Goal: Task Accomplishment & Management: Check status

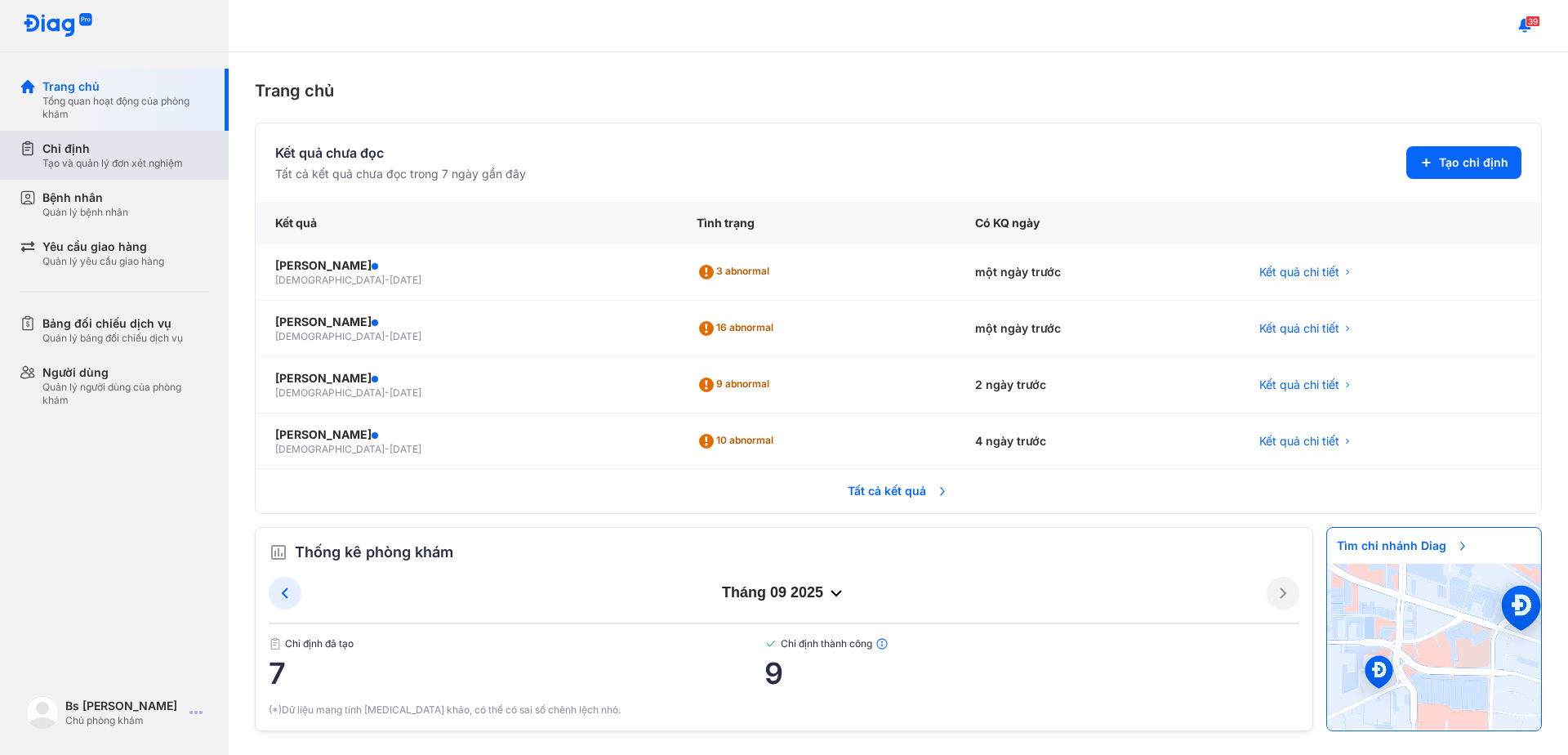
click at [66, 155] on div "Chỉ định" at bounding box center [112, 148] width 140 height 16
click at [66, 155] on div "Chỉ định Tạo và quản lý đơn xét nghiệm" at bounding box center [112, 155] width 140 height 29
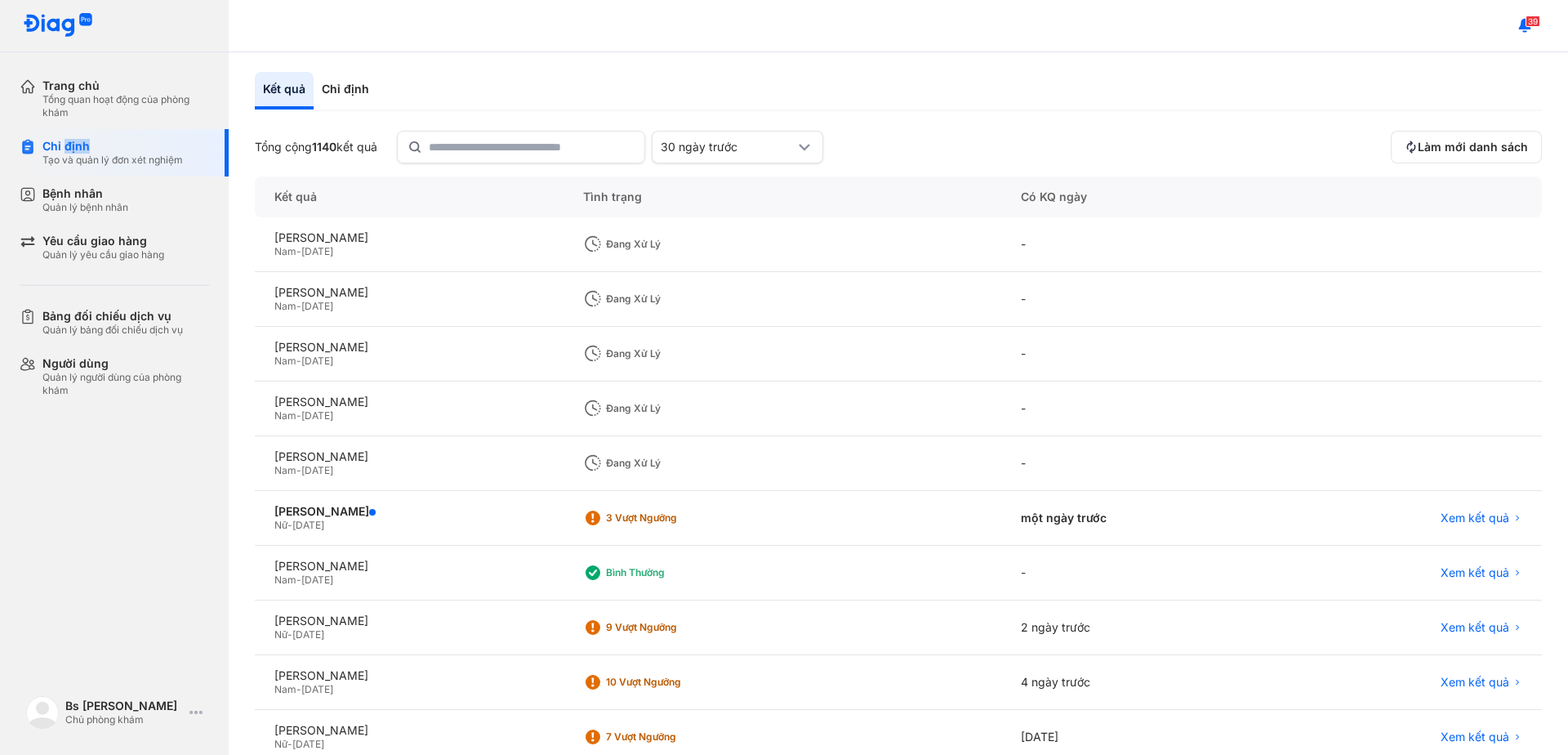
scroll to position [152, 0]
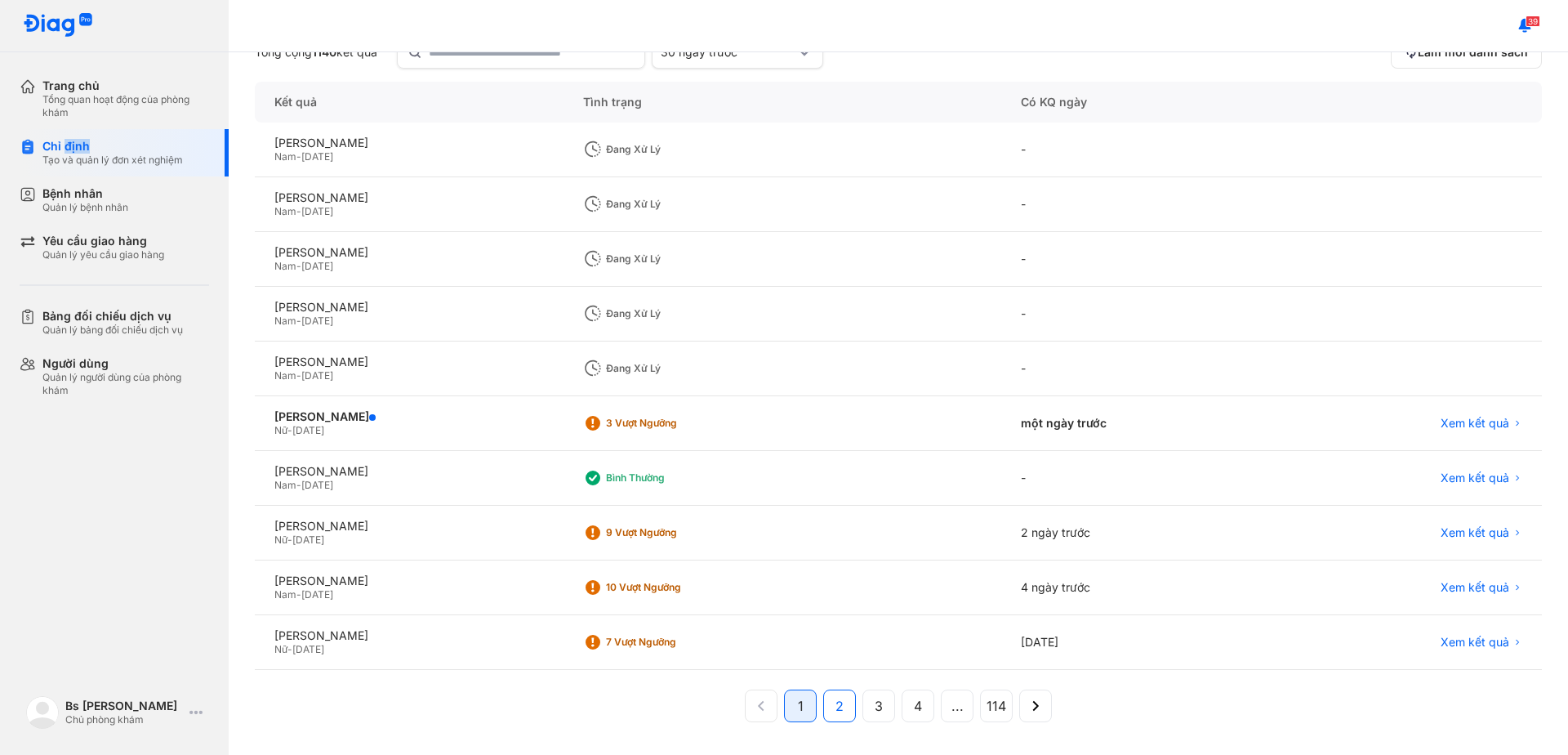
click at [837, 710] on button "2" at bounding box center [839, 705] width 33 height 33
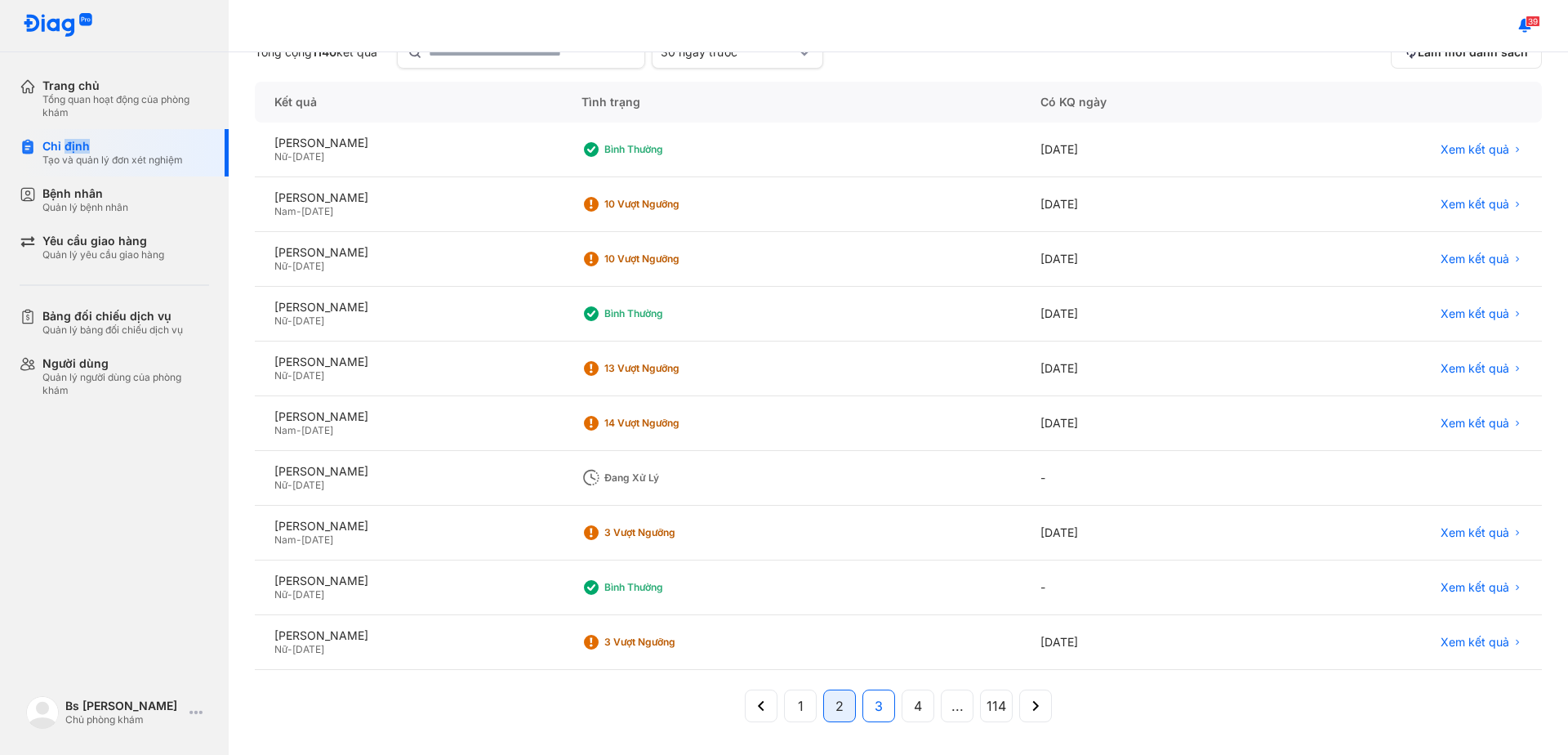
click at [874, 716] on span "3" at bounding box center [878, 705] width 8 height 20
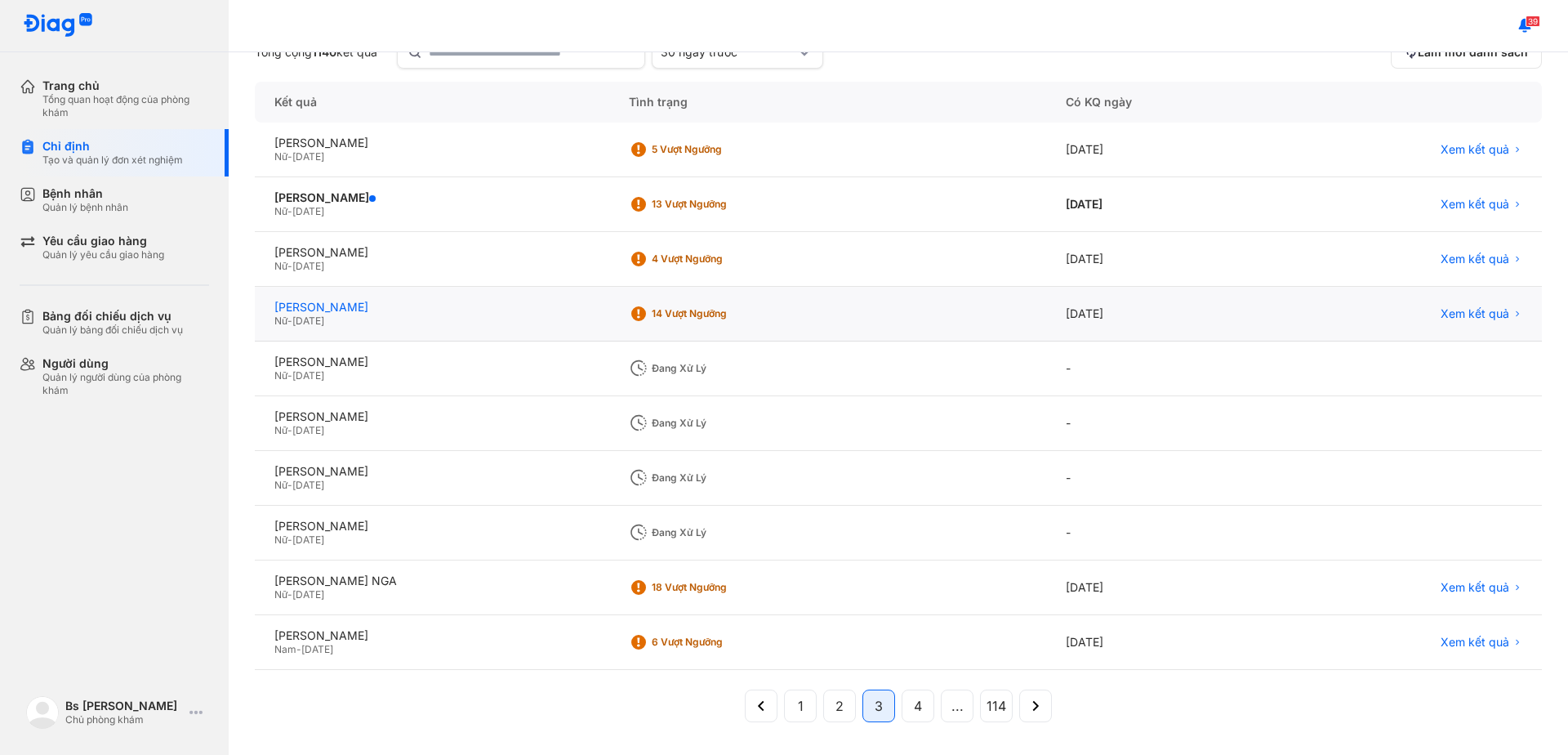
click at [420, 302] on div "[PERSON_NAME]" at bounding box center [432, 307] width 315 height 15
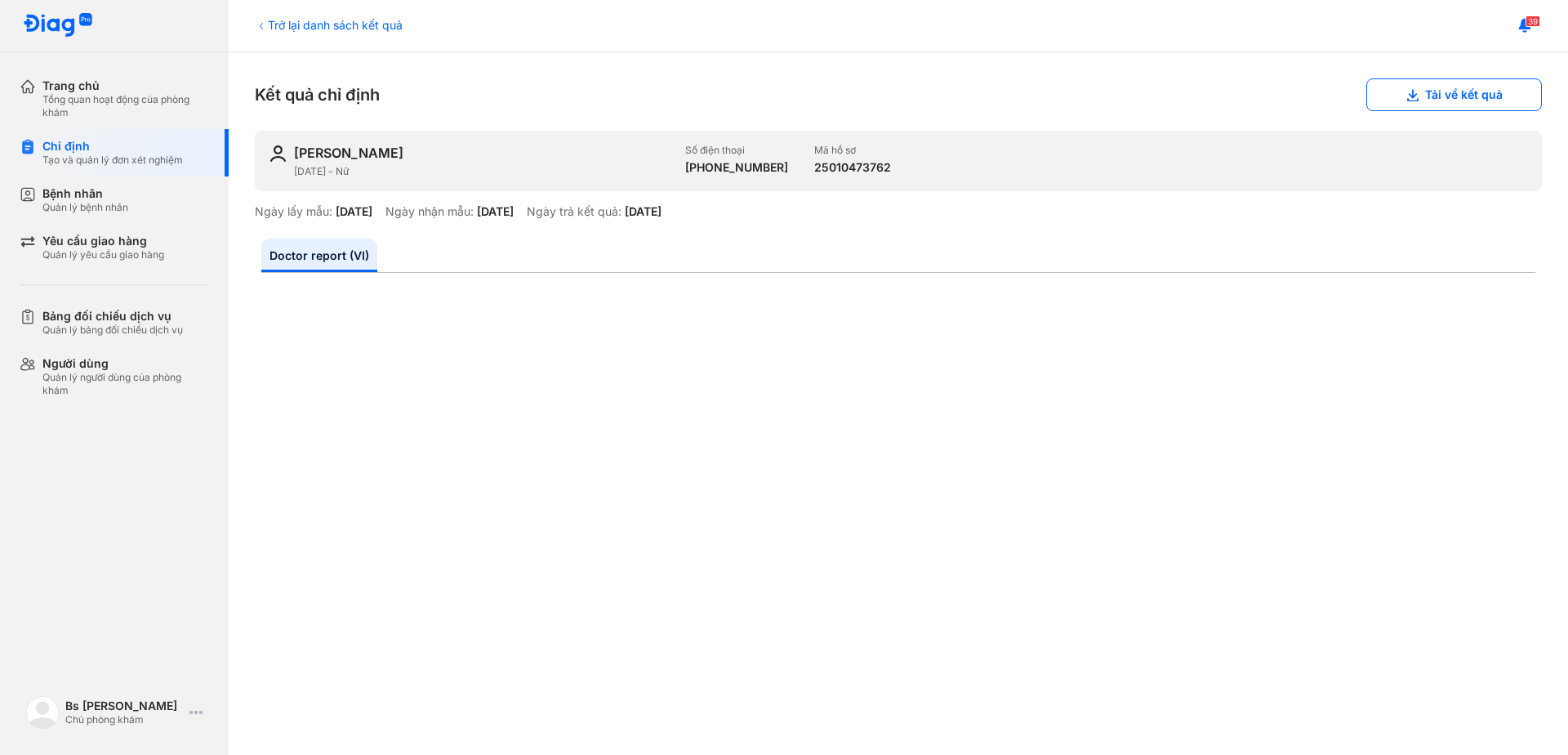
scroll to position [245, 0]
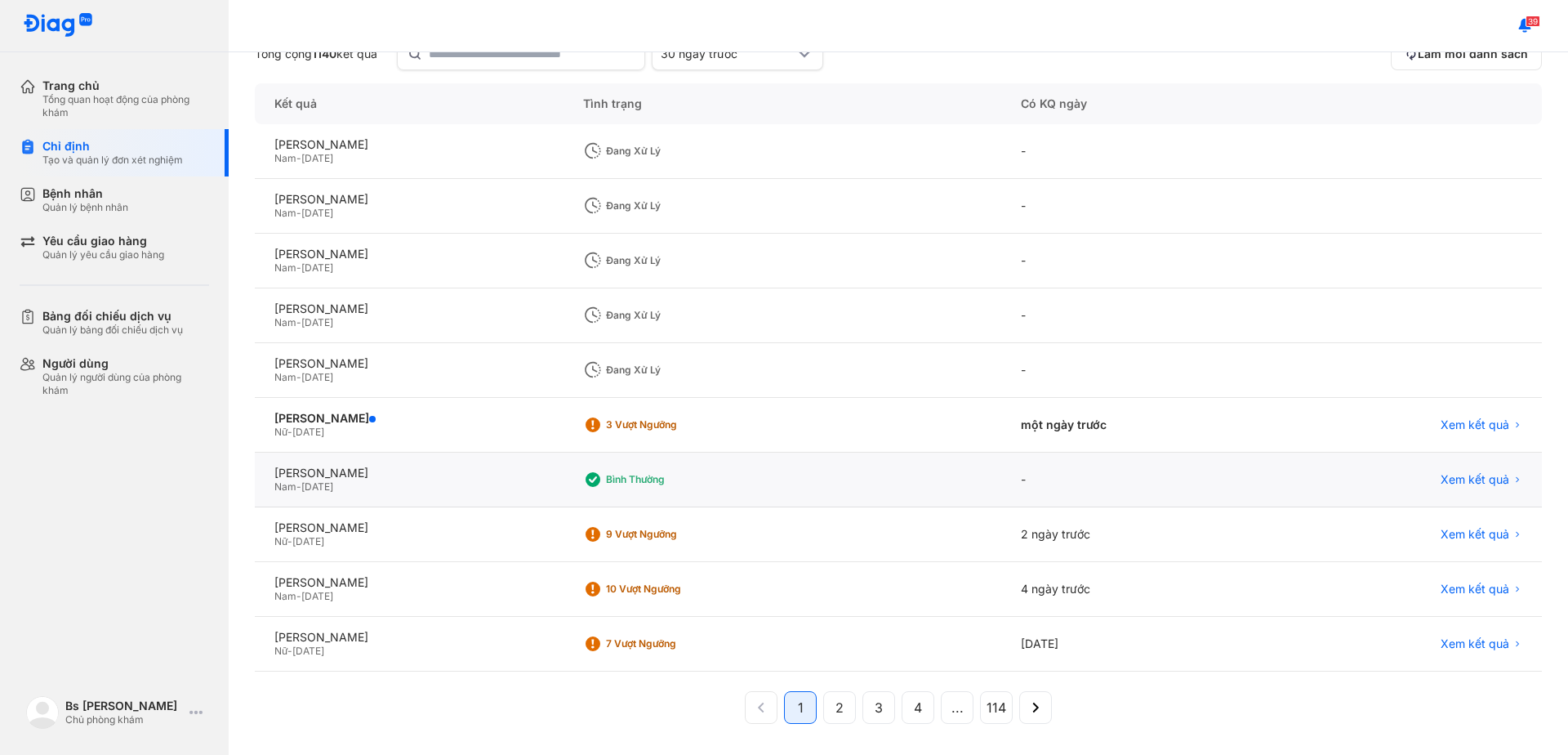
scroll to position [152, 0]
click at [914, 716] on span "4" at bounding box center [917, 705] width 8 height 20
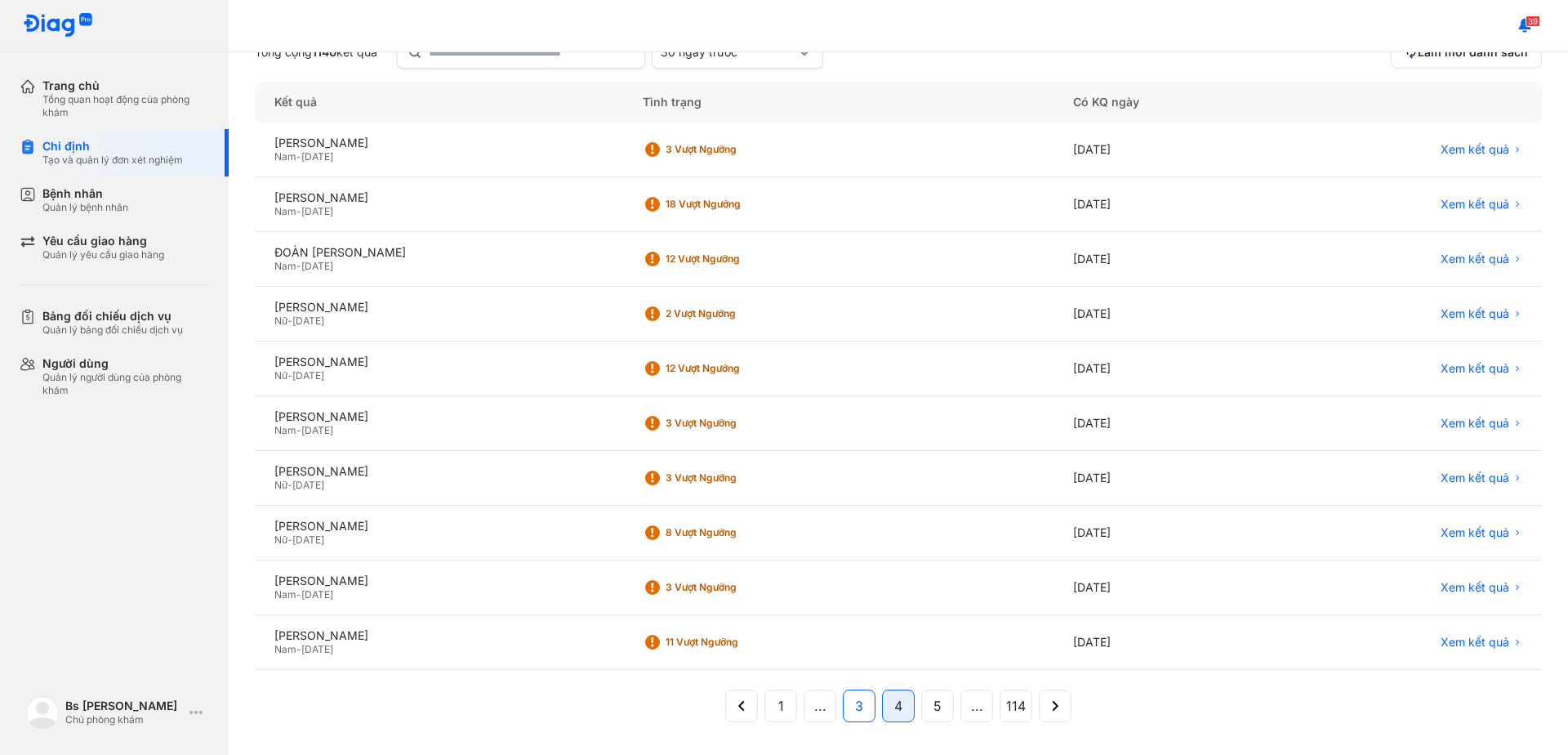
click at [855, 711] on span "3" at bounding box center [858, 705] width 8 height 20
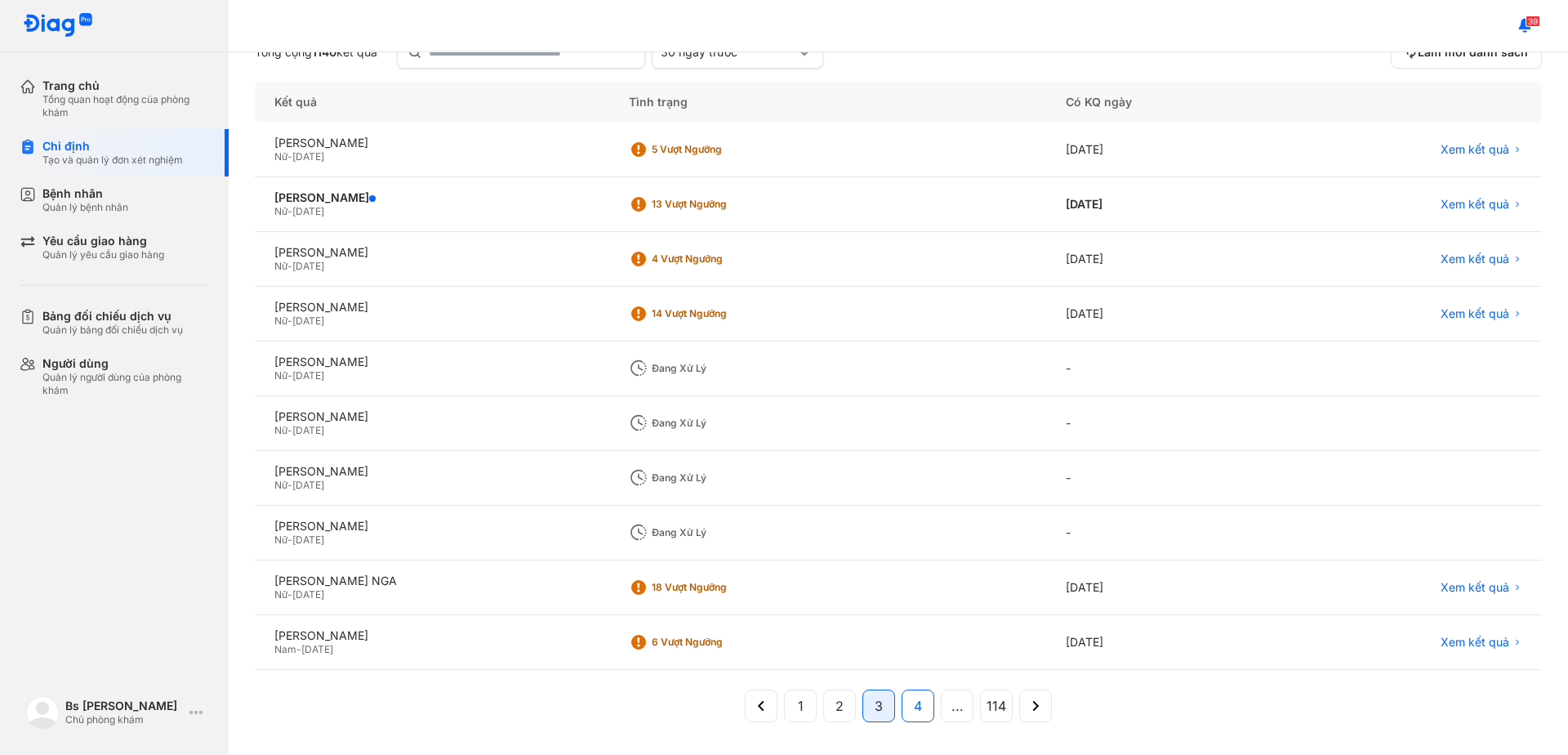
click at [916, 709] on button "4" at bounding box center [917, 705] width 33 height 33
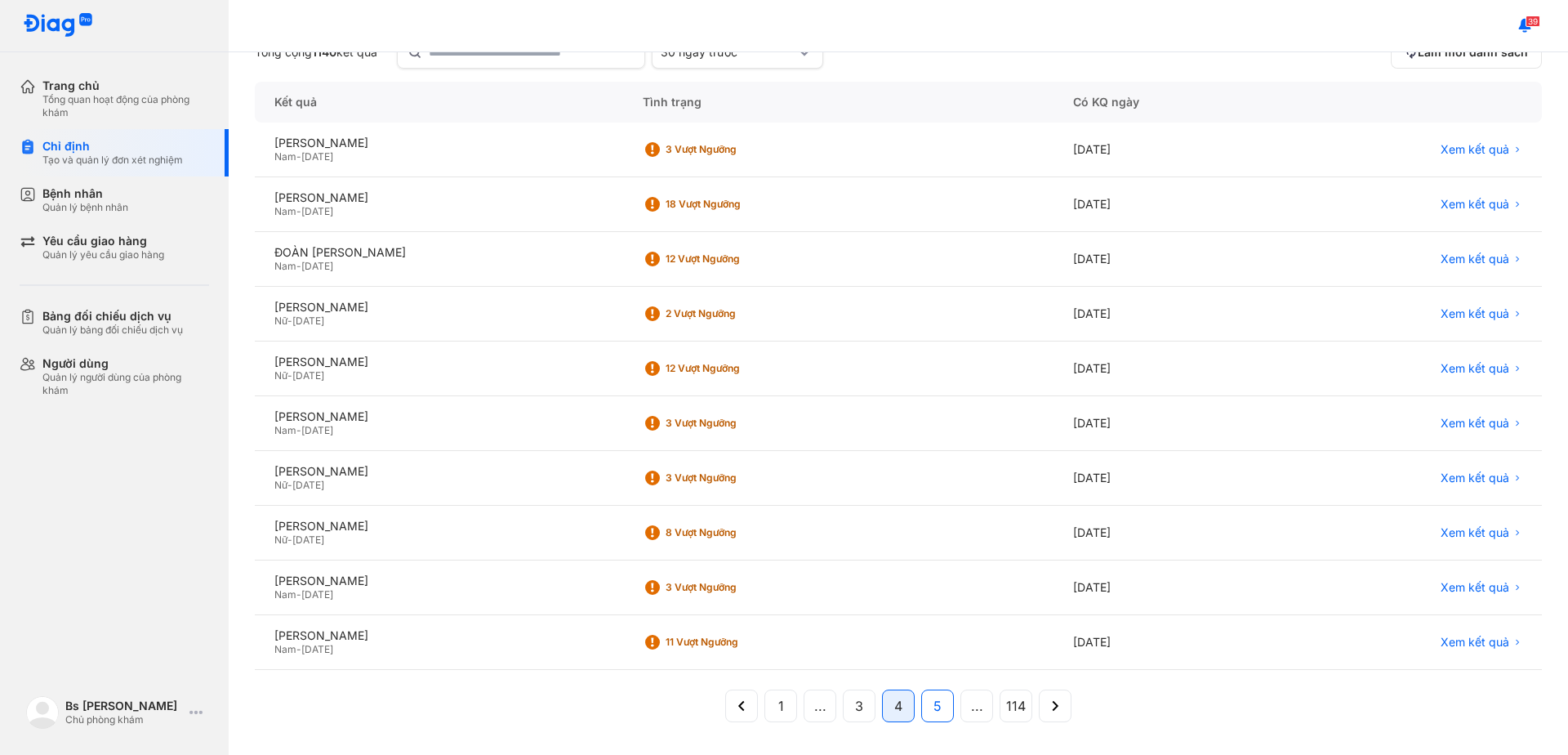
click at [933, 712] on span "5" at bounding box center [937, 705] width 8 height 20
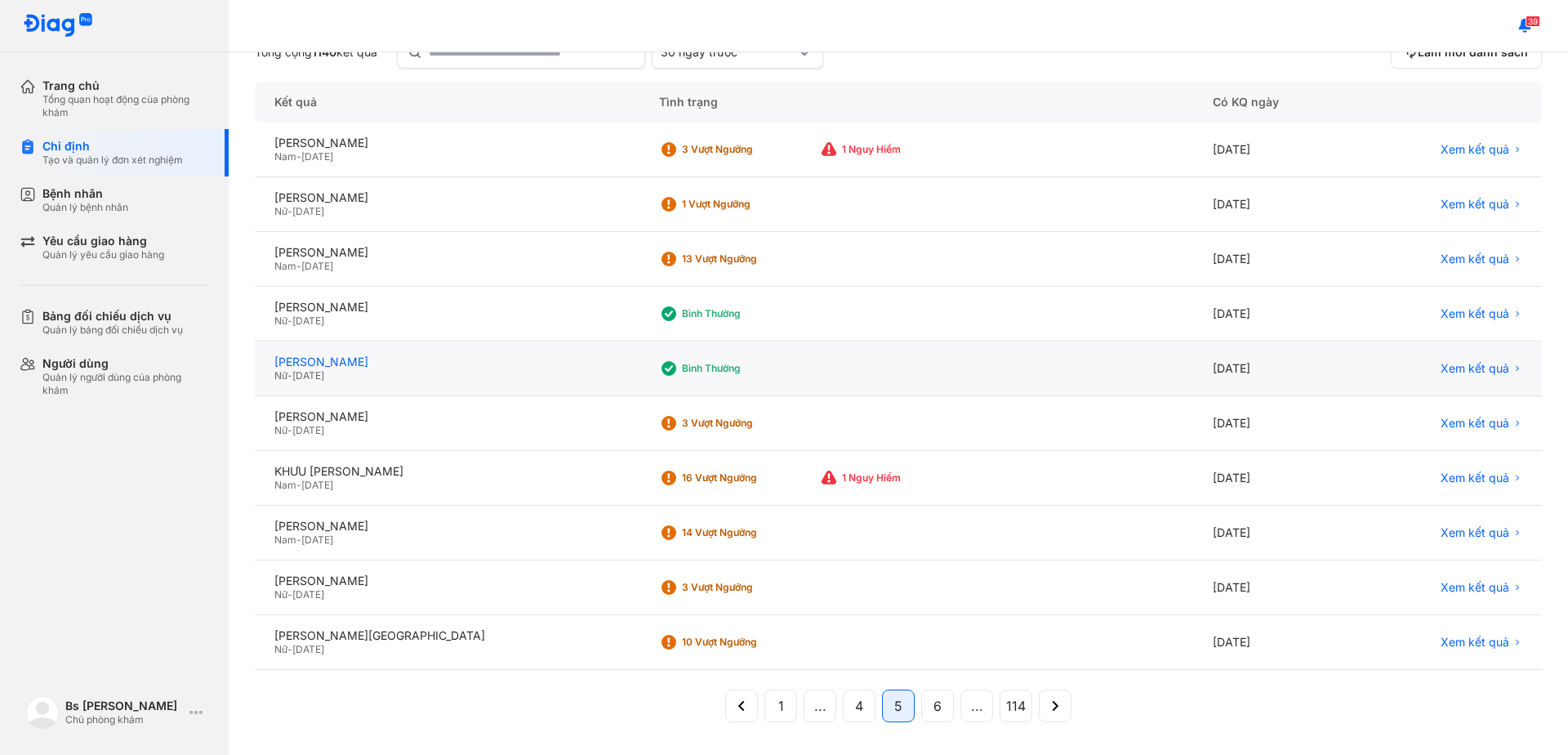
click at [388, 365] on div "VŨ THỊ NGUYÊN THẢO" at bounding box center [447, 363] width 345 height 15
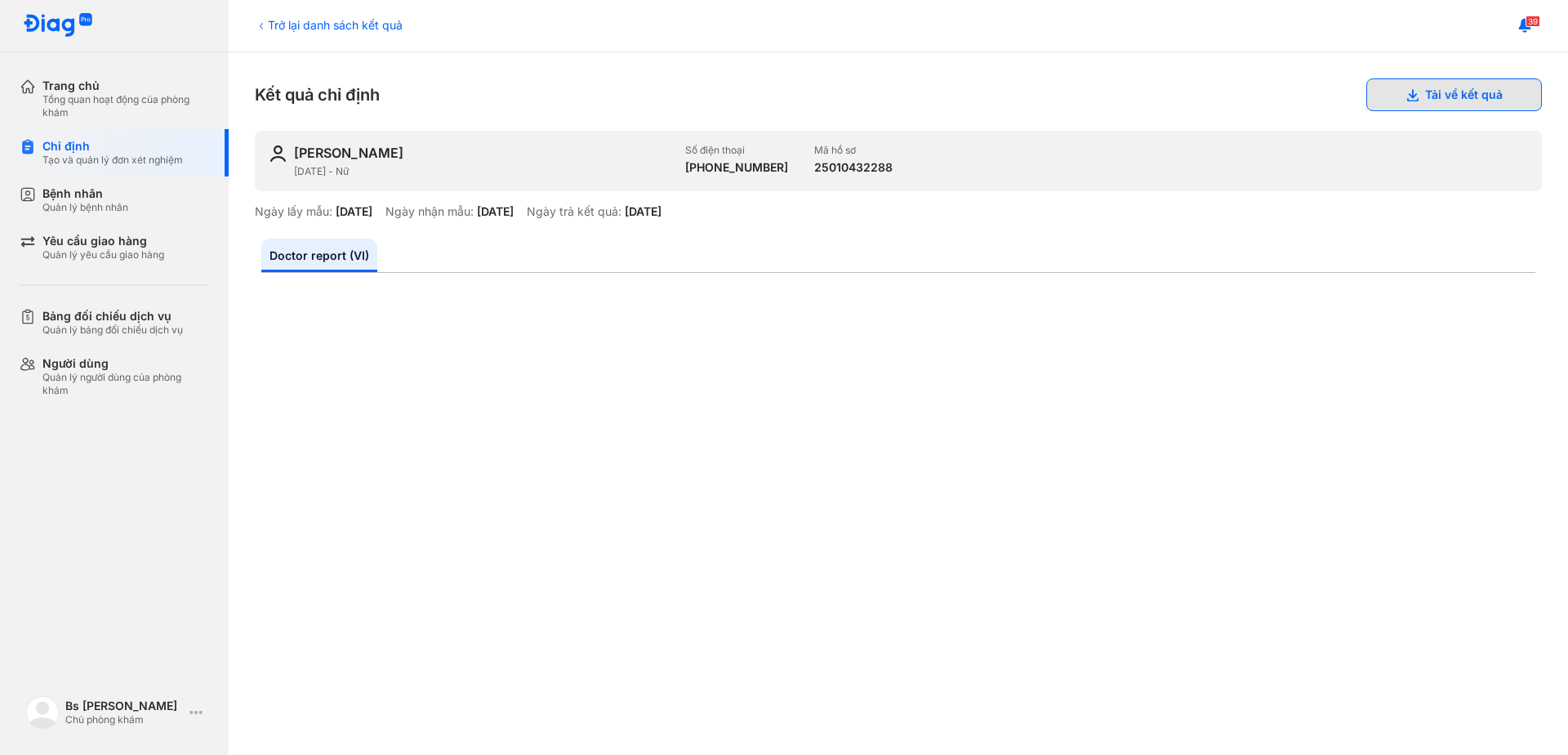
click at [1429, 96] on button "Tải về kết quả" at bounding box center [1455, 95] width 176 height 33
